Goal: Book appointment/travel/reservation

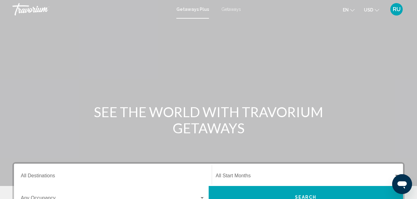
click at [228, 9] on span "Getaways" at bounding box center [231, 9] width 20 height 5
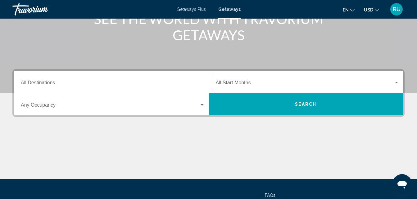
click at [102, 81] on input "Destination All Destinations" at bounding box center [113, 84] width 184 height 6
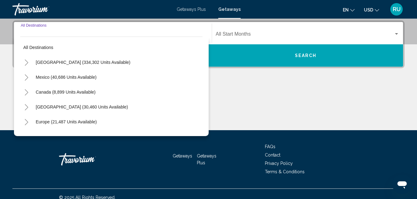
scroll to position [142, 0]
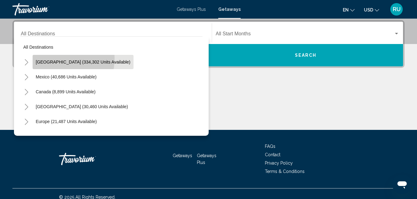
click at [55, 59] on button "[GEOGRAPHIC_DATA] (334,302 units available)" at bounding box center [83, 62] width 101 height 14
type input "**********"
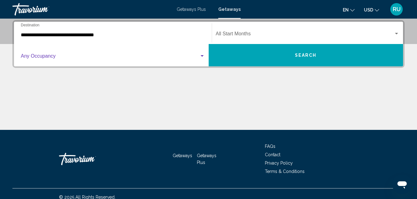
click at [109, 55] on span "Search widget" at bounding box center [110, 58] width 178 height 6
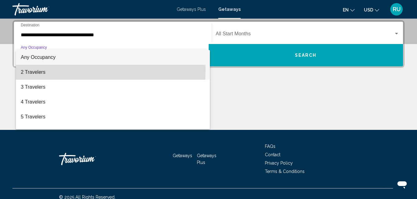
click at [57, 70] on span "2 Travelers" at bounding box center [113, 72] width 184 height 15
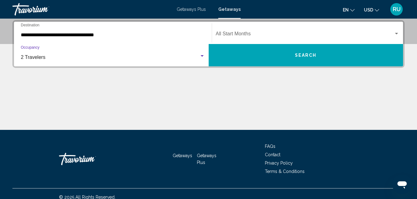
click at [303, 57] on span "Search" at bounding box center [306, 55] width 22 height 5
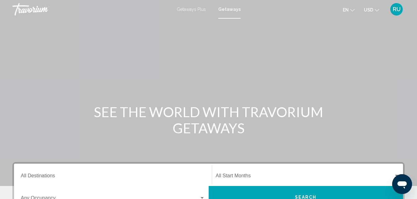
scroll to position [62, 0]
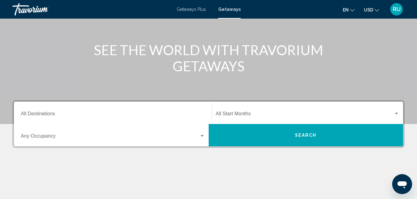
click at [99, 111] on div "Destination All Destinations" at bounding box center [113, 113] width 184 height 20
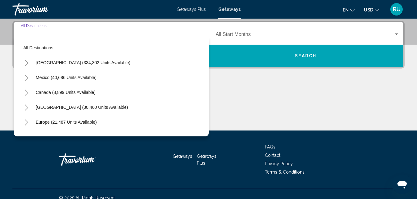
scroll to position [142, 0]
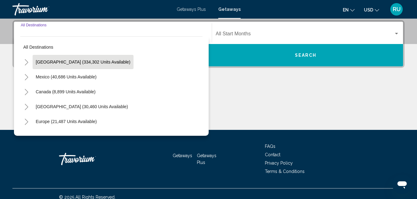
click at [40, 63] on span "[GEOGRAPHIC_DATA] (334,302 units available)" at bounding box center [83, 62] width 95 height 5
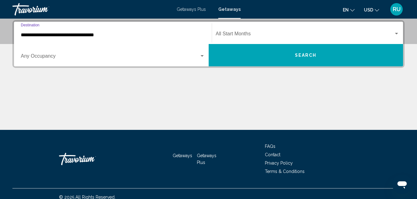
scroll to position [80, 0]
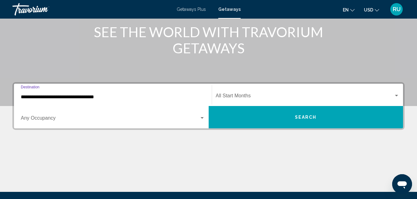
click at [55, 96] on input "**********" at bounding box center [113, 97] width 184 height 6
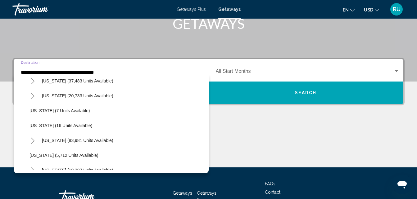
scroll to position [93, 0]
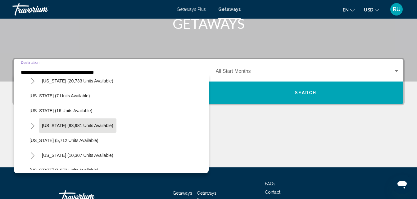
click at [50, 124] on span "[US_STATE] (83,981 units available)" at bounding box center [77, 125] width 71 height 5
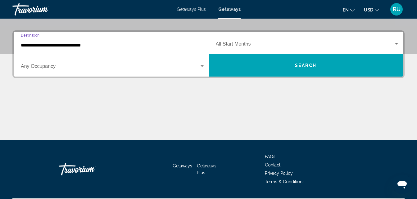
scroll to position [142, 0]
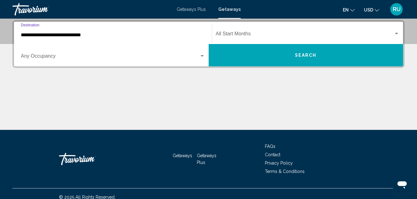
click at [45, 31] on div "**********" at bounding box center [113, 33] width 184 height 20
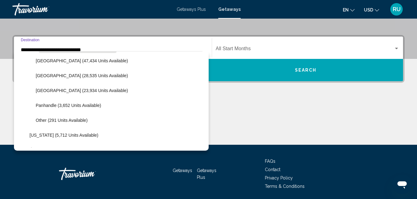
scroll to position [159, 0]
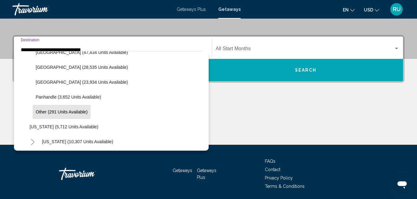
click at [66, 111] on span "Other (291 units available)" at bounding box center [62, 112] width 52 height 5
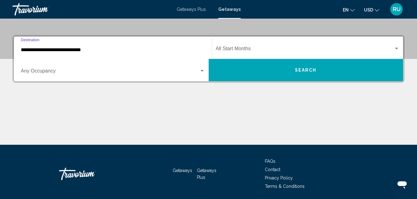
type input "**********"
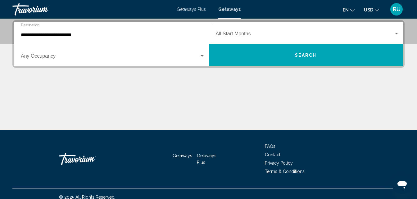
click at [157, 61] on div "Occupancy Any Occupancy" at bounding box center [113, 56] width 184 height 20
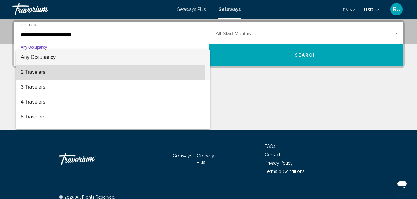
click at [50, 73] on span "2 Travelers" at bounding box center [113, 72] width 184 height 15
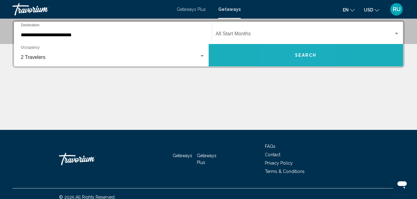
click at [292, 56] on button "Search" at bounding box center [306, 55] width 195 height 22
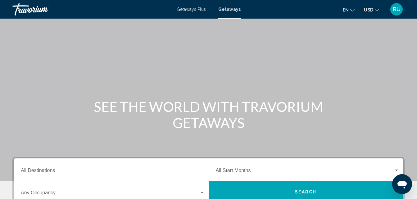
scroll to position [93, 0]
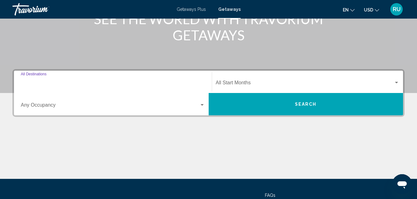
click at [78, 81] on input "Destination All Destinations" at bounding box center [113, 84] width 184 height 6
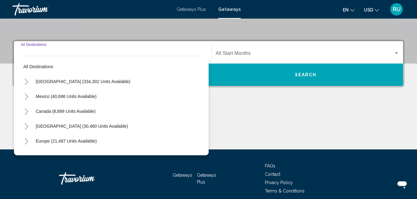
scroll to position [142, 0]
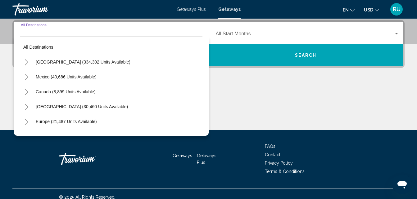
click at [26, 61] on icon "Toggle United States (334,302 units available)" at bounding box center [26, 62] width 3 height 6
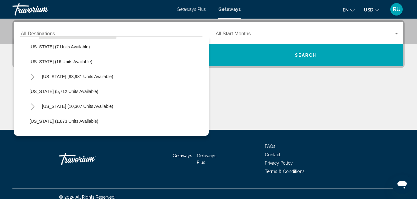
scroll to position [124, 0]
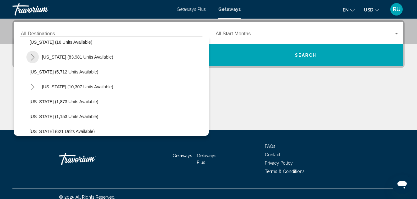
click at [30, 57] on button "Toggle Florida (83,981 units available)" at bounding box center [32, 57] width 12 height 12
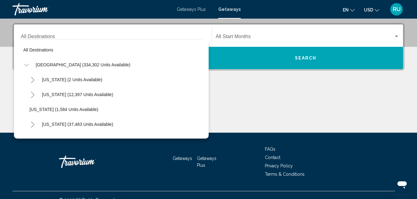
scroll to position [142, 0]
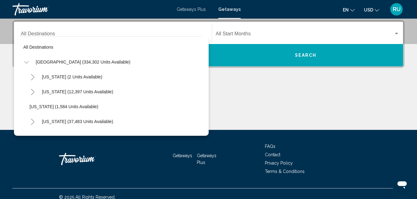
click at [86, 34] on input "Destination All Destinations" at bounding box center [113, 35] width 184 height 6
click at [28, 58] on button "Toggle United States (334,302 units available)" at bounding box center [26, 62] width 12 height 12
click at [30, 61] on button "Toggle United States (334,302 units available)" at bounding box center [26, 62] width 12 height 12
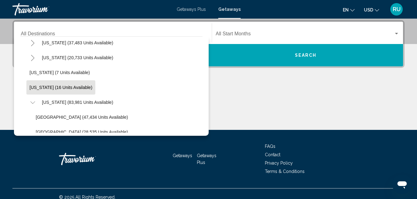
scroll to position [93, 0]
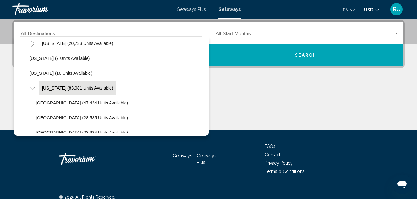
click at [55, 86] on span "[US_STATE] (83,981 units available)" at bounding box center [77, 88] width 71 height 5
type input "**********"
